Goal: Check status

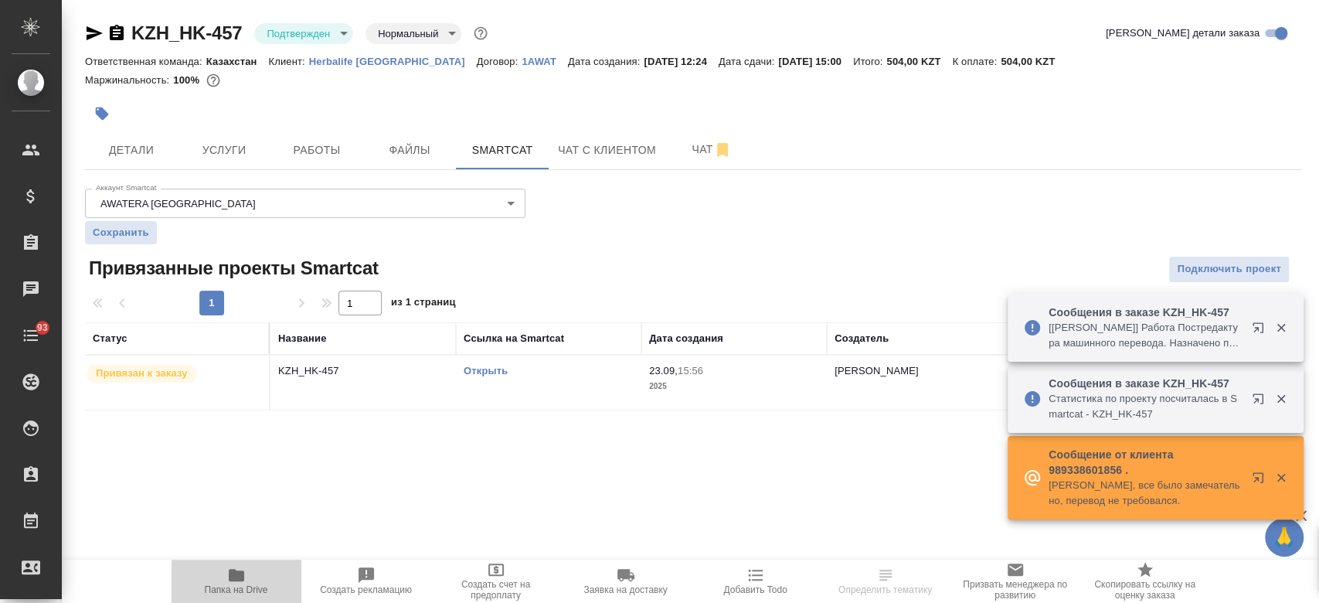
click at [240, 587] on span "Папка на Drive" at bounding box center [236, 589] width 63 height 11
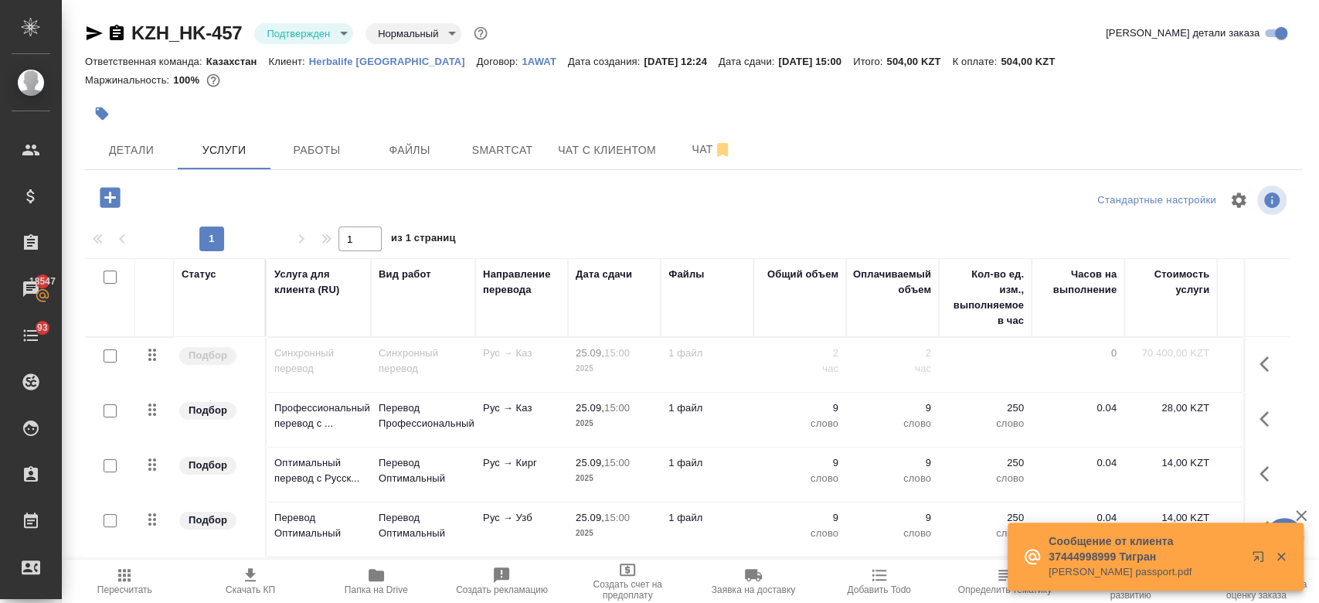
click at [489, 111] on div at bounding box center [491, 114] width 812 height 34
